Goal: Task Accomplishment & Management: Manage account settings

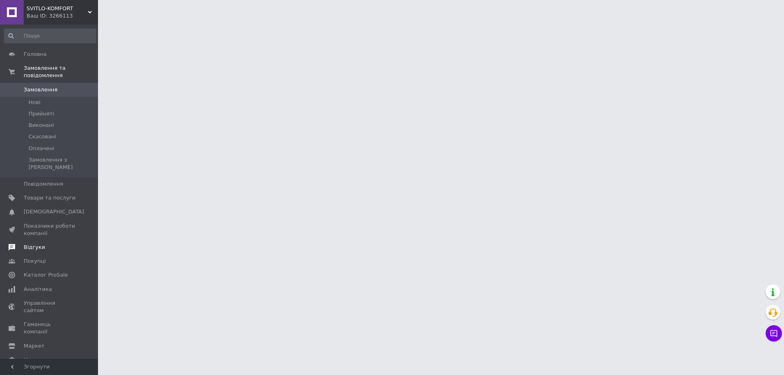
click at [33, 244] on span "Відгуки" at bounding box center [34, 247] width 21 height 7
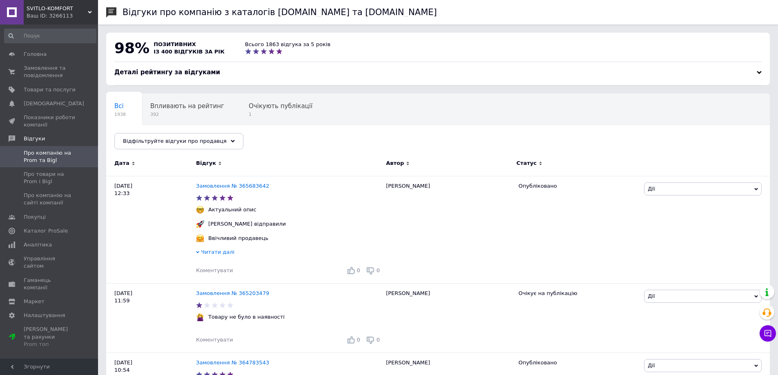
click at [762, 333] on button "Чат з покупцем" at bounding box center [767, 333] width 16 height 16
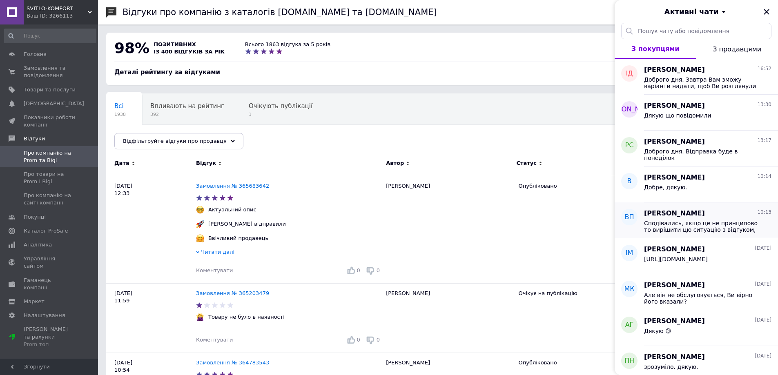
click at [702, 220] on span "Сподівались, якщо це не принципово то вирішити цю ситуацію з відгуком, щоб не п…" at bounding box center [702, 226] width 116 height 13
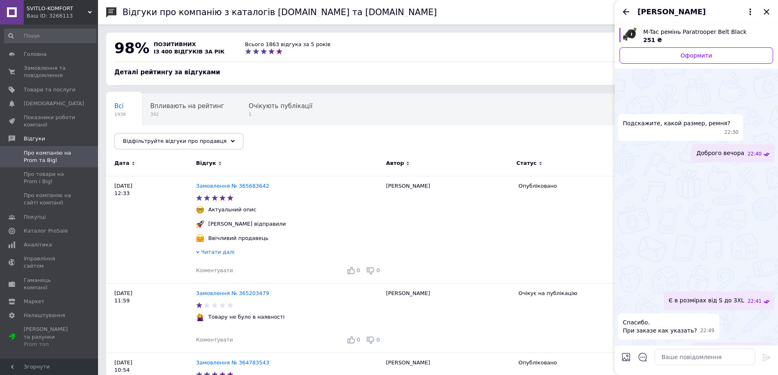
scroll to position [701, 0]
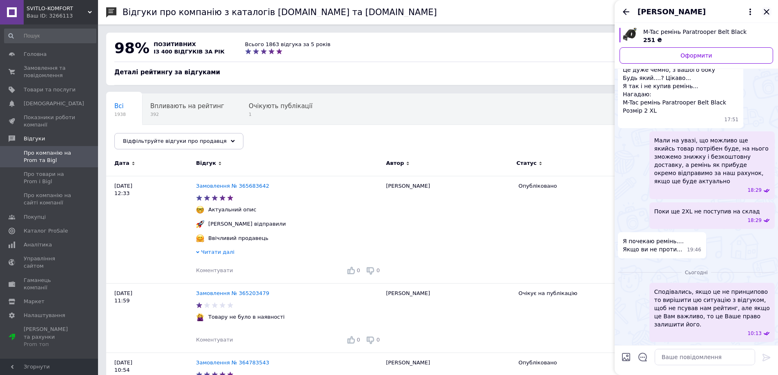
click at [762, 11] on div "Виктор Поляков" at bounding box center [695, 11] width 163 height 23
click at [768, 9] on icon "Закрити" at bounding box center [766, 11] width 5 height 5
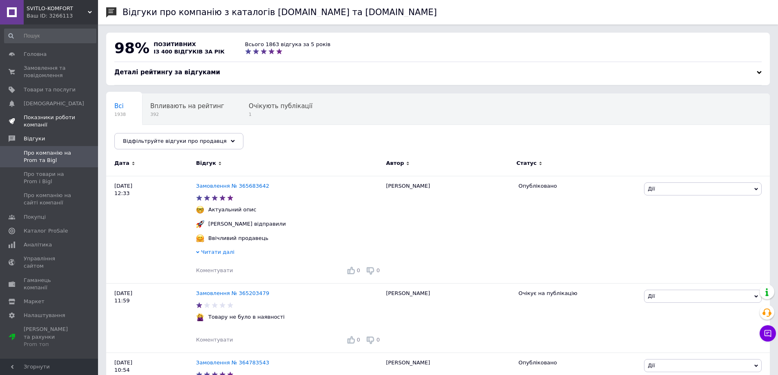
click at [55, 119] on span "Показники роботи компанії" at bounding box center [50, 121] width 52 height 15
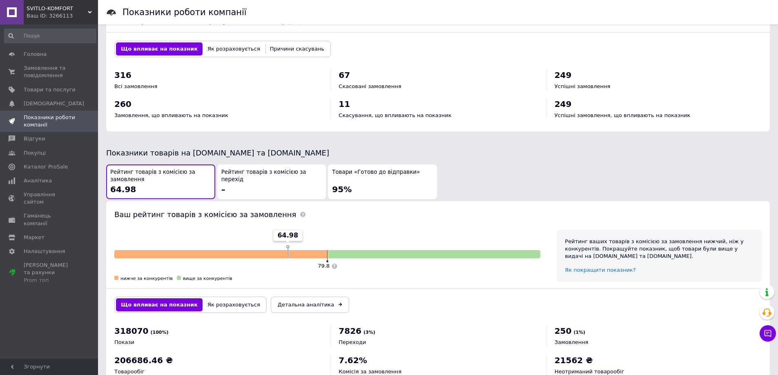
scroll to position [341, 0]
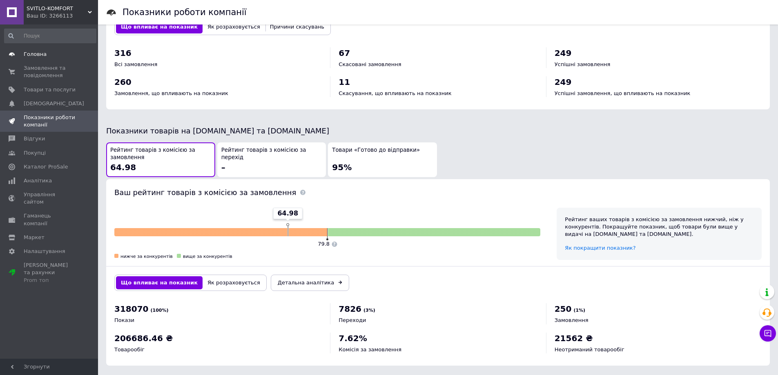
click at [48, 57] on span "Головна" at bounding box center [50, 54] width 52 height 7
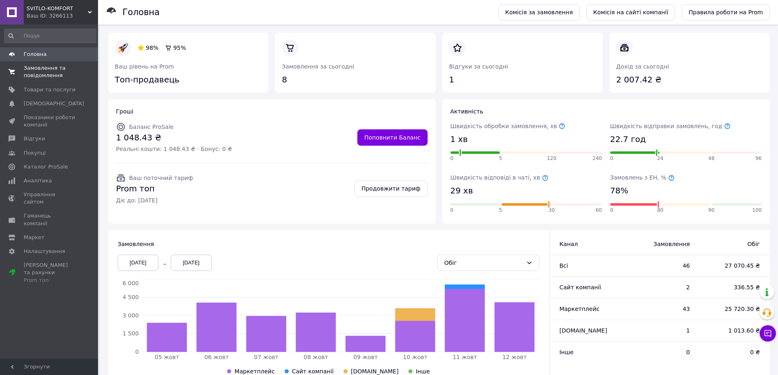
click at [57, 81] on link "Замовлення та повідомлення 0 0" at bounding box center [50, 71] width 100 height 21
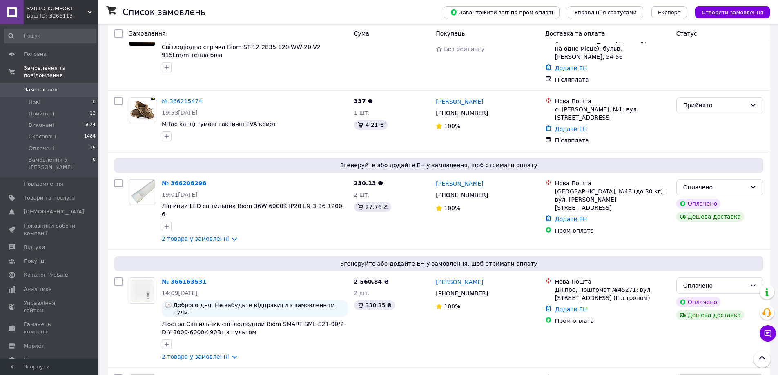
scroll to position [980, 0]
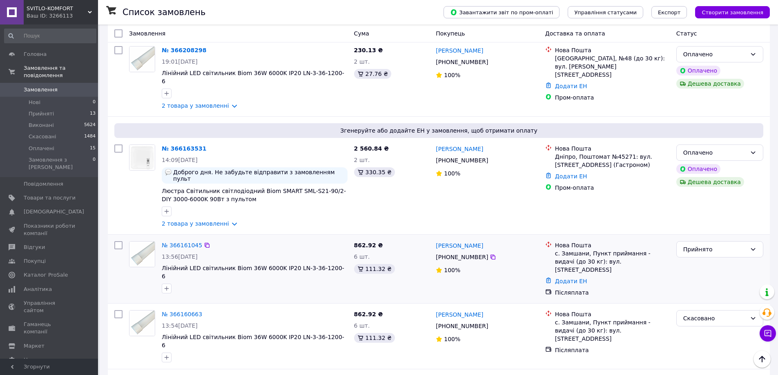
click at [235, 235] on div "№ 366161045 13:56, 11.10.2025 Лінійний LED світильник Biom 36W 6000K IP20 LN-3-…" at bounding box center [439, 269] width 662 height 69
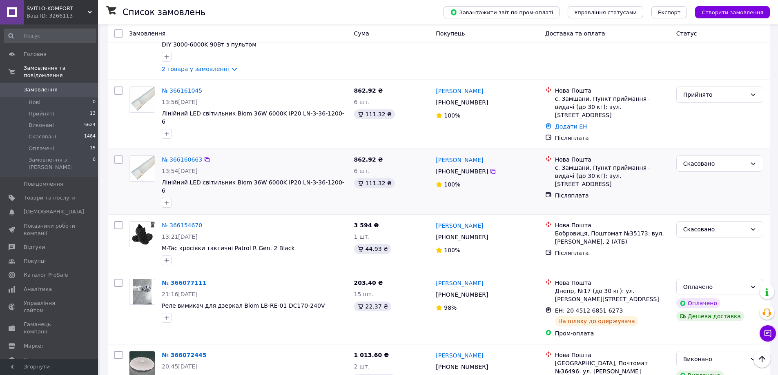
scroll to position [1143, 0]
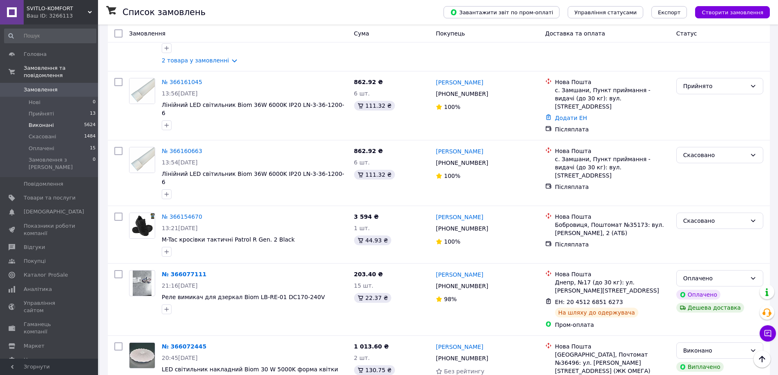
click at [55, 120] on li "Виконані 5624" at bounding box center [50, 125] width 100 height 11
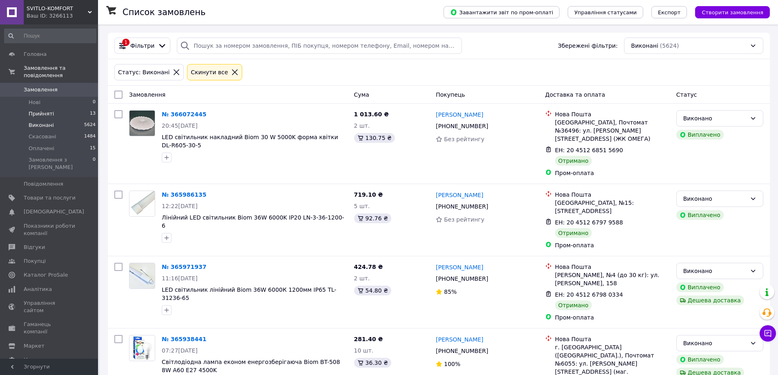
click at [60, 108] on li "Прийняті 13" at bounding box center [50, 113] width 100 height 11
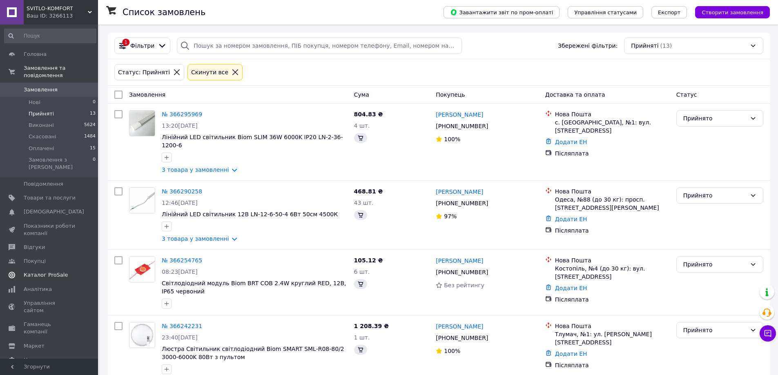
click at [57, 272] on span "Каталог ProSale" at bounding box center [46, 275] width 44 height 7
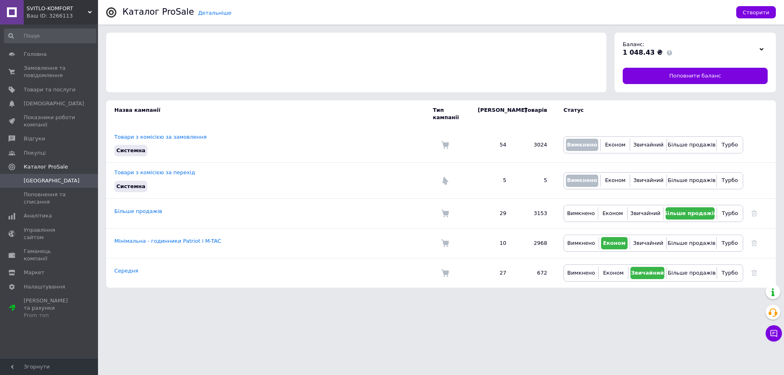
click at [694, 51] on div "1 048.43 ₴" at bounding box center [689, 52] width 133 height 9
click at [695, 67] on div "Баланс: 1 048.43 ₴ Поповнити баланс" at bounding box center [694, 63] width 161 height 60
click at [693, 74] on span "Поповнити баланс" at bounding box center [695, 75] width 52 height 7
